Goal: Use online tool/utility

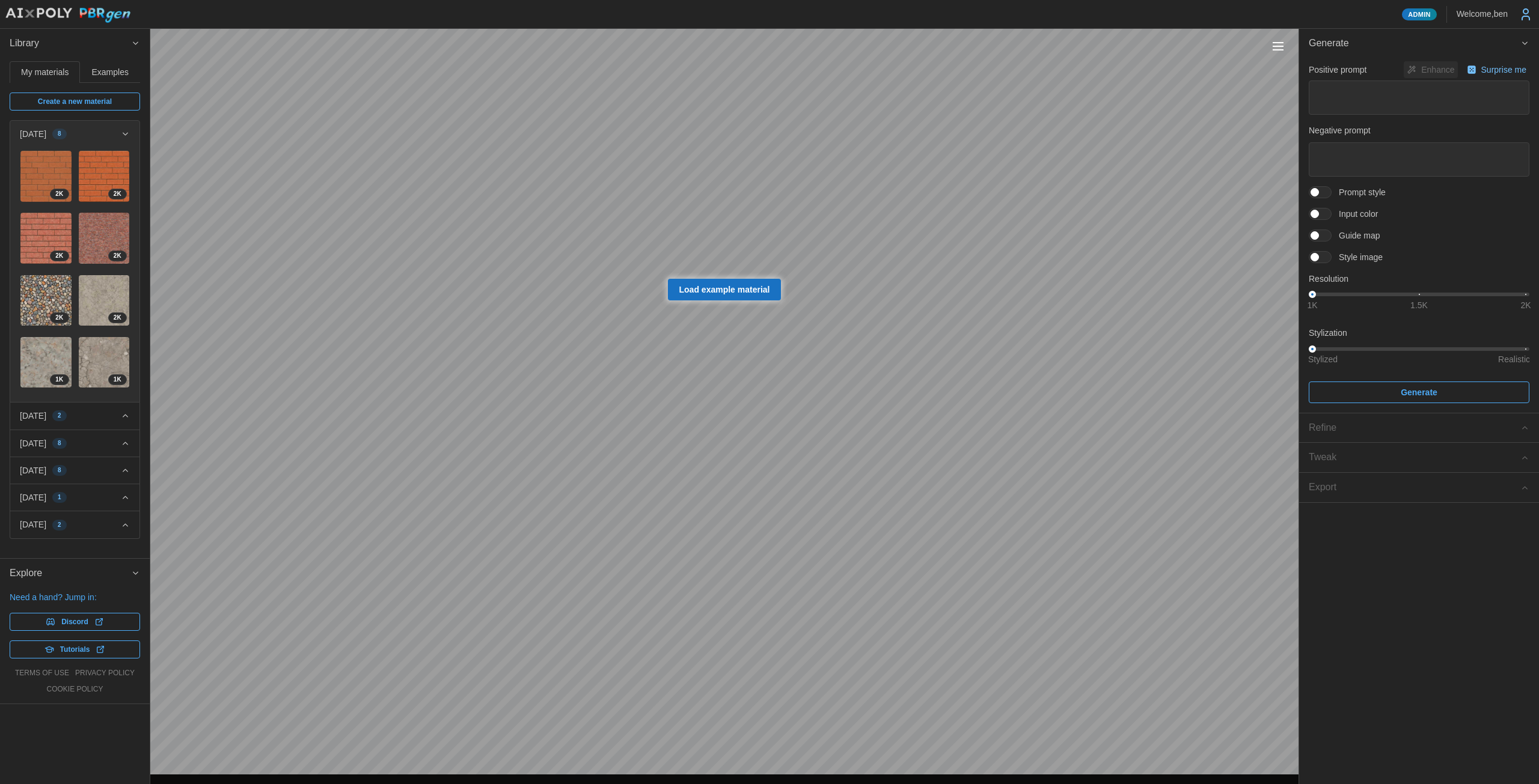
click at [120, 418] on div "[DATE] 2" at bounding box center [71, 416] width 101 height 12
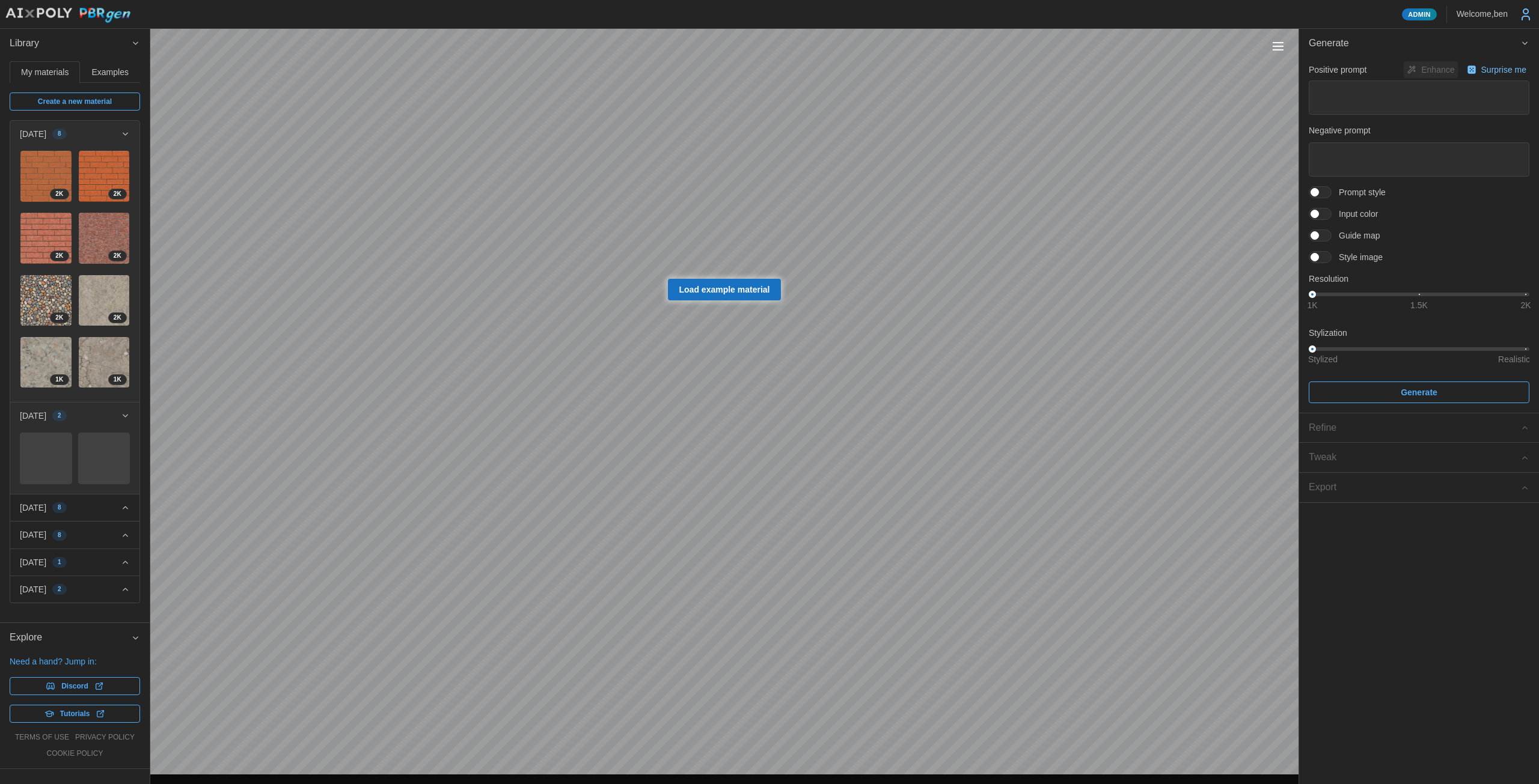
click at [120, 502] on div "[DATE] 8" at bounding box center [71, 508] width 101 height 12
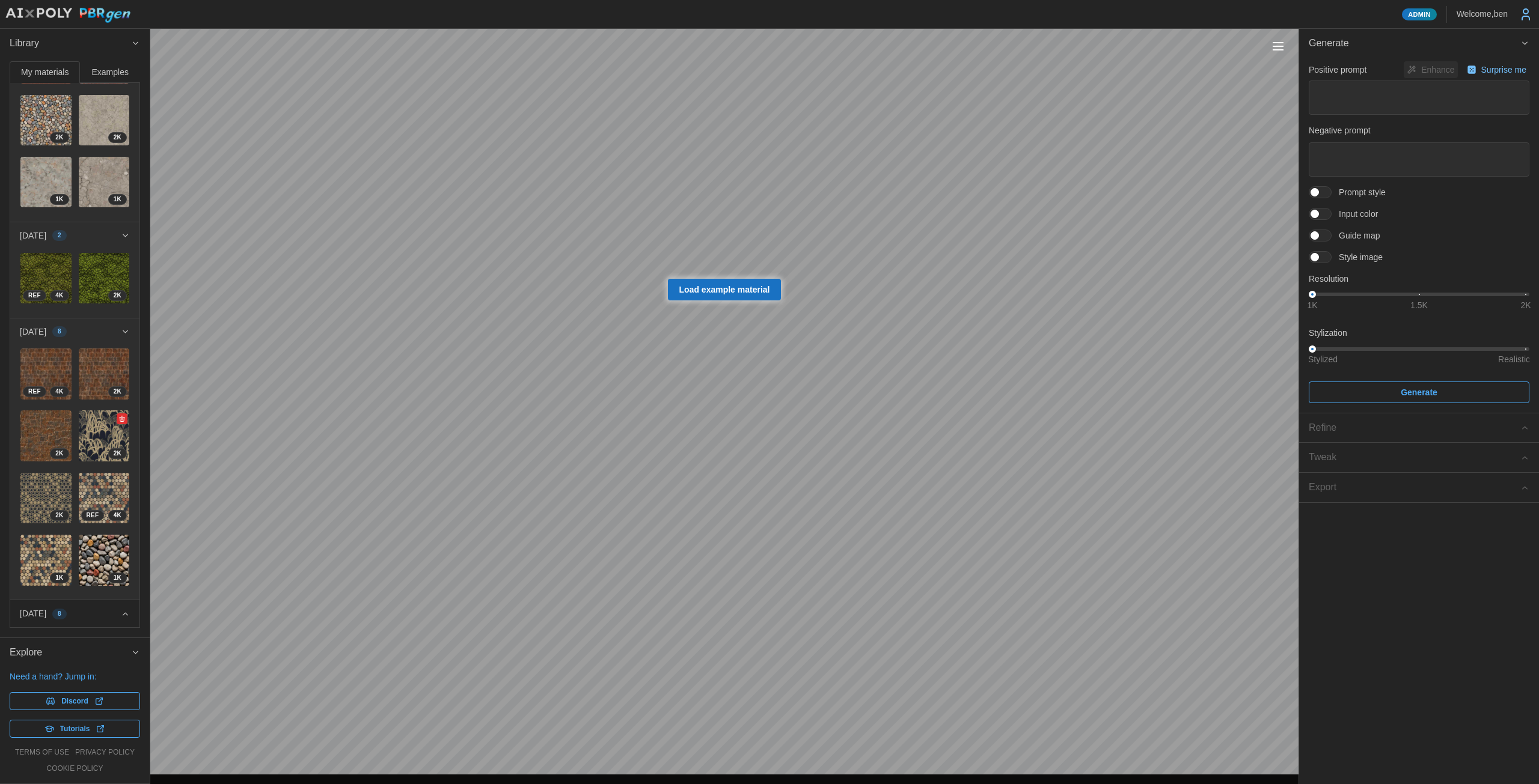
scroll to position [198, 0]
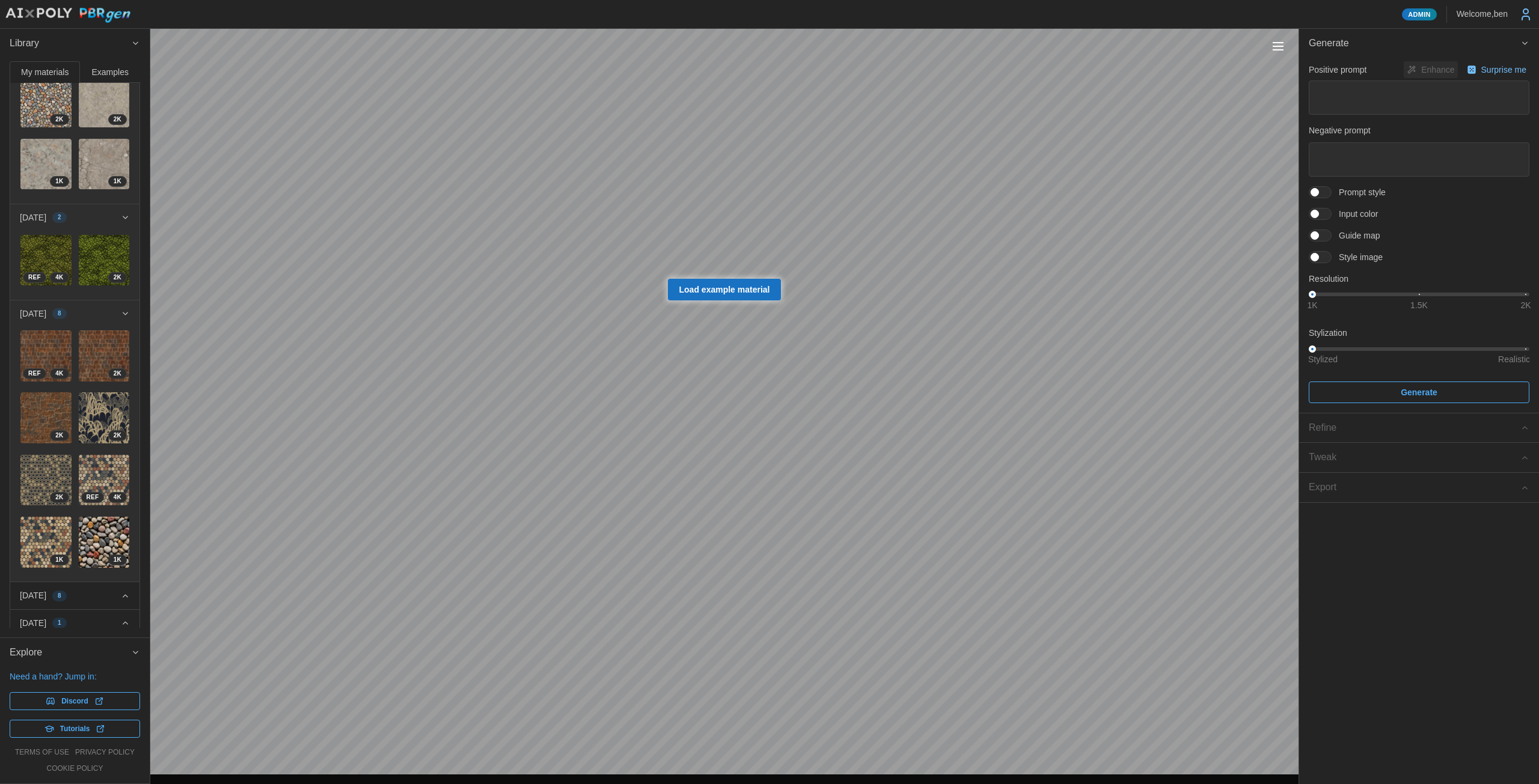
click at [110, 589] on div "[DATE] 8" at bounding box center [71, 595] width 101 height 12
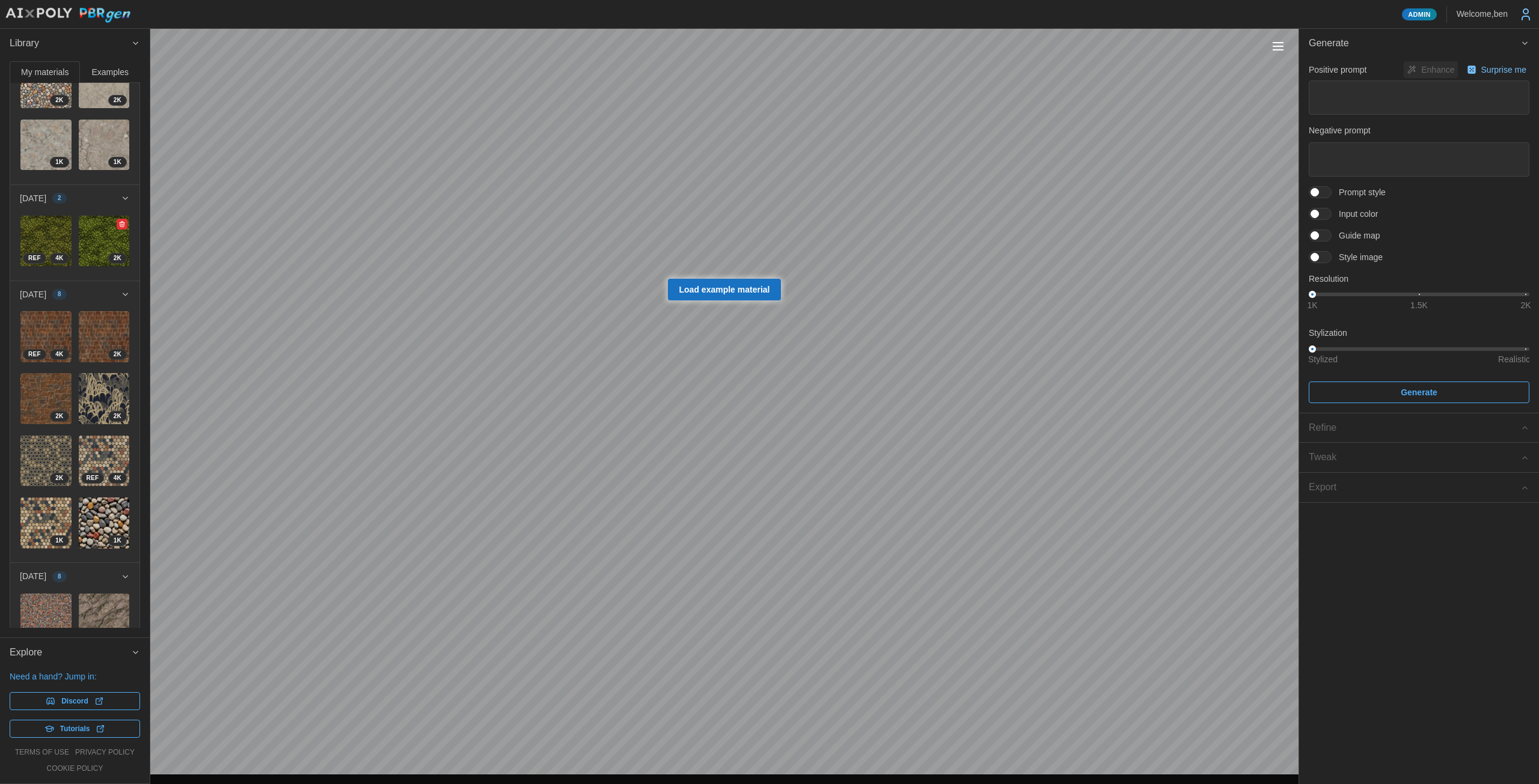
scroll to position [118, 0]
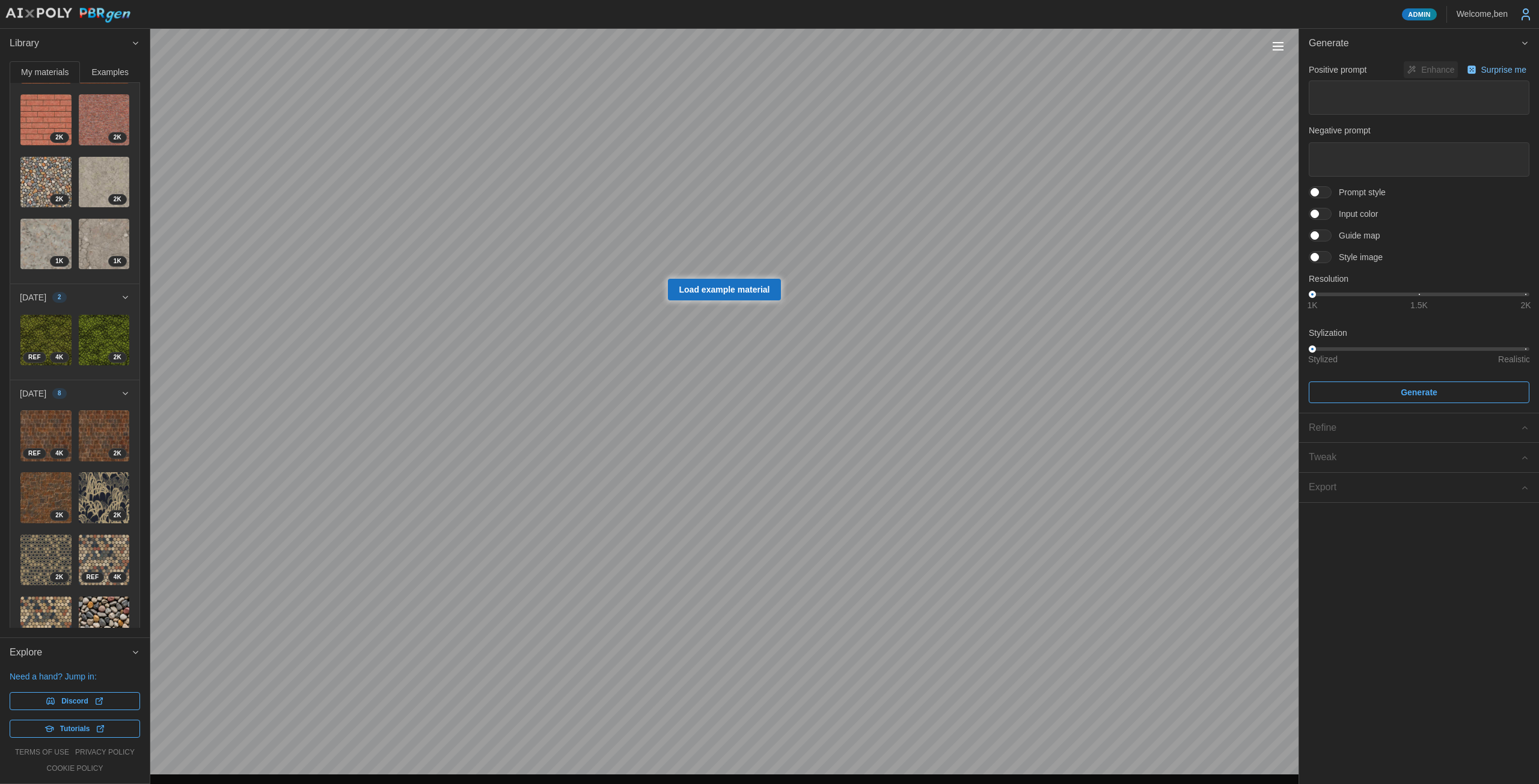
click at [118, 78] on button "Examples" at bounding box center [110, 72] width 60 height 22
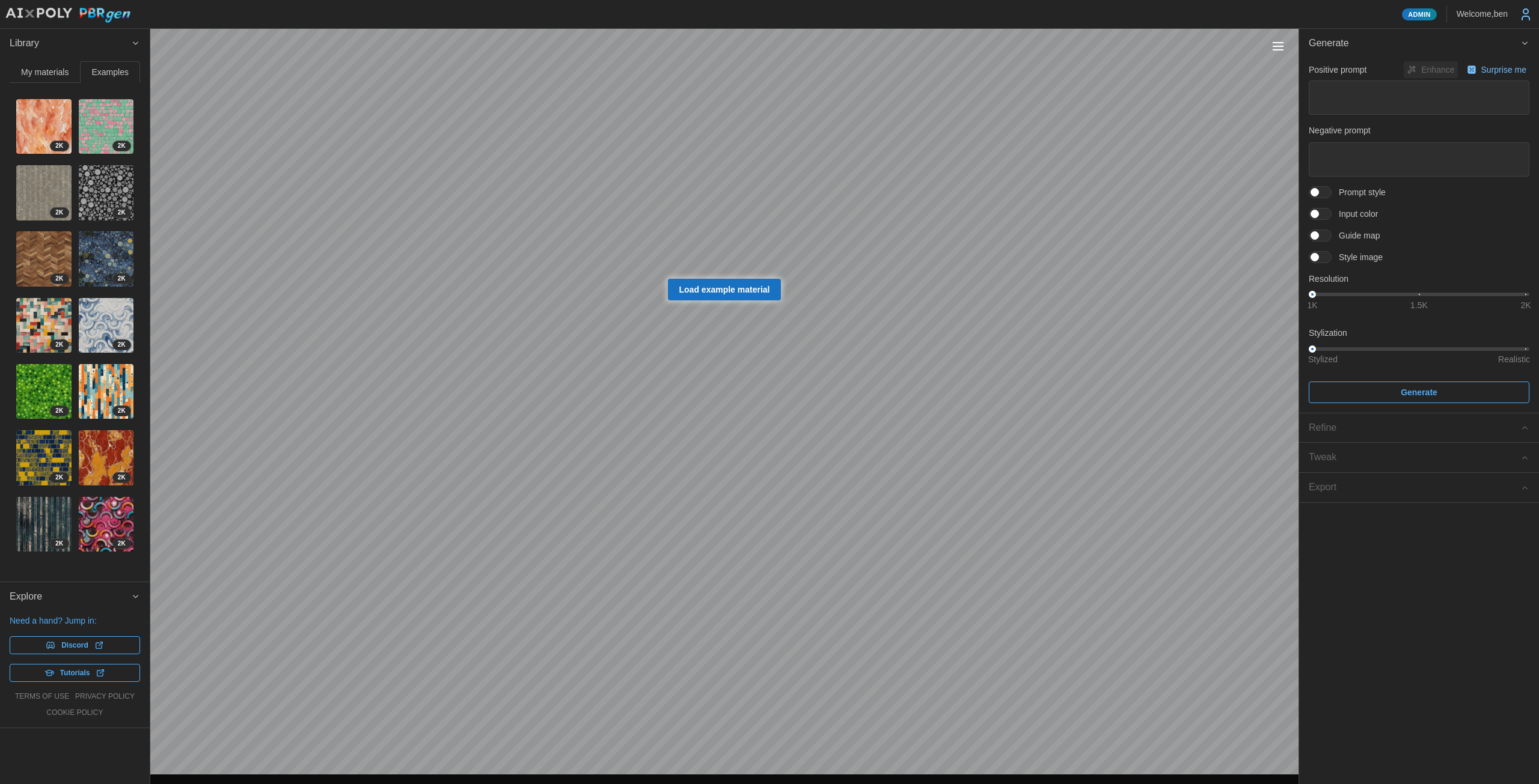
click at [40, 191] on img at bounding box center [43, 193] width 55 height 55
type textarea "*"
type textarea "********"
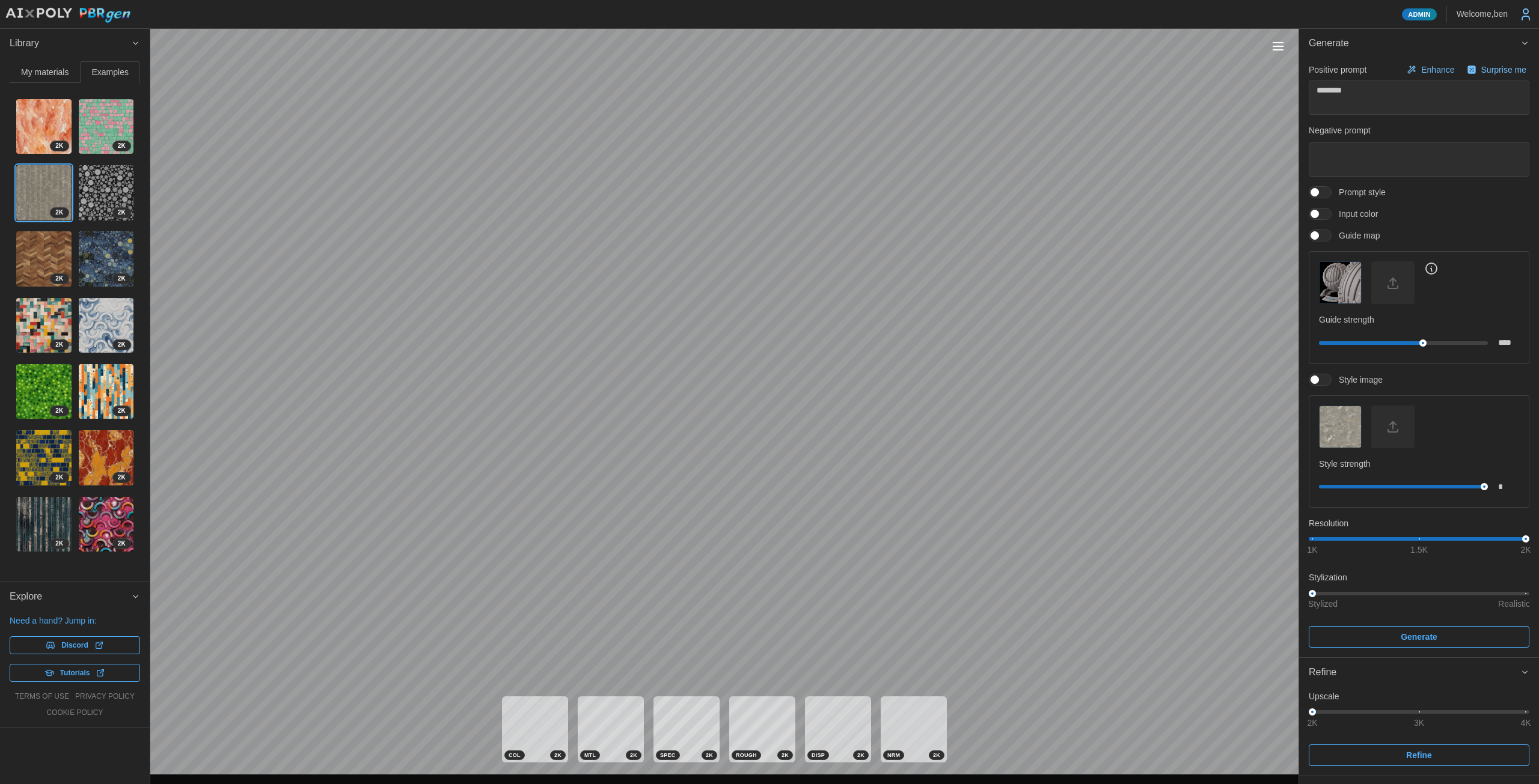
type textarea "*"
